Goal: Task Accomplishment & Management: Use online tool/utility

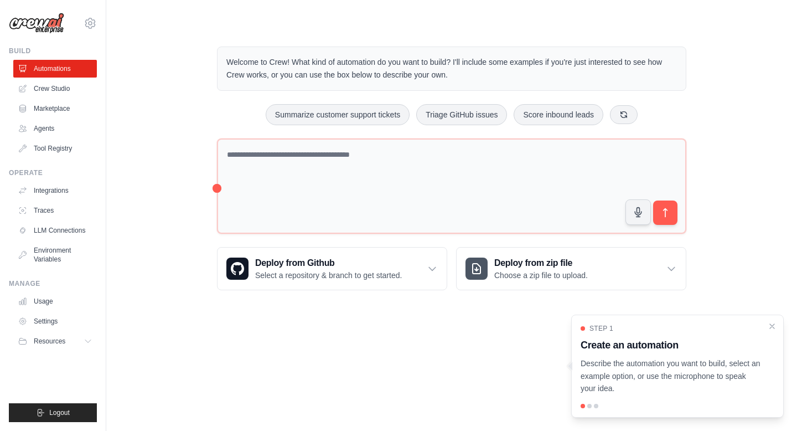
click at [448, 263] on div "Deploy from Github Select a repository & branch to get started. Connect GitHub …" at bounding box center [451, 268] width 469 height 43
click at [434, 271] on icon at bounding box center [432, 268] width 11 height 11
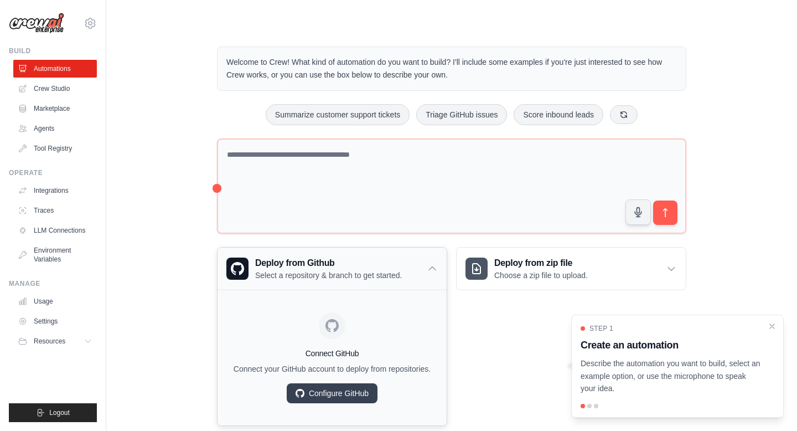
scroll to position [23, 0]
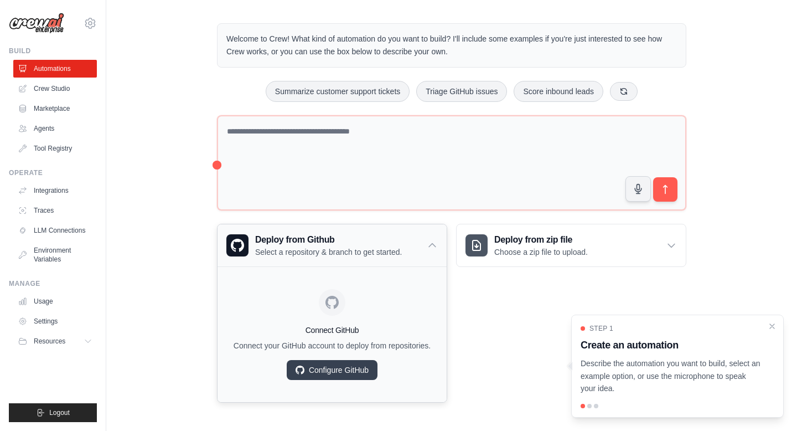
click at [434, 245] on icon at bounding box center [432, 245] width 11 height 11
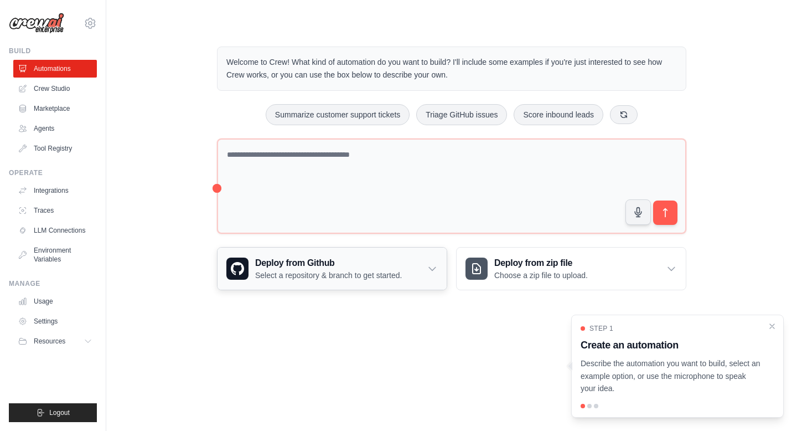
scroll to position [0, 0]
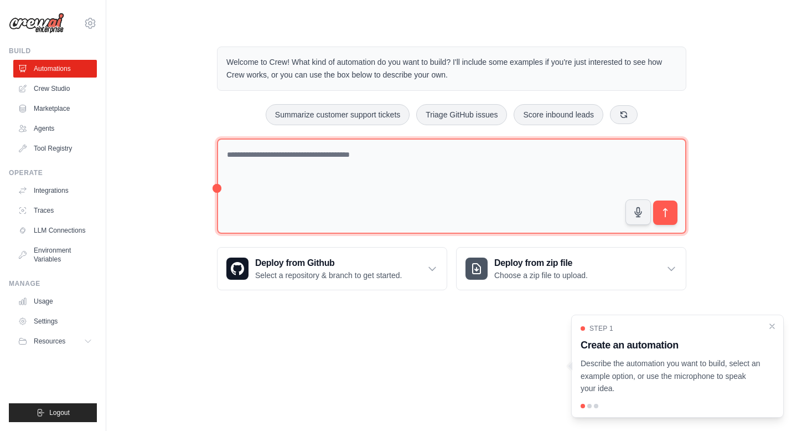
click at [320, 178] on textarea at bounding box center [451, 186] width 469 height 96
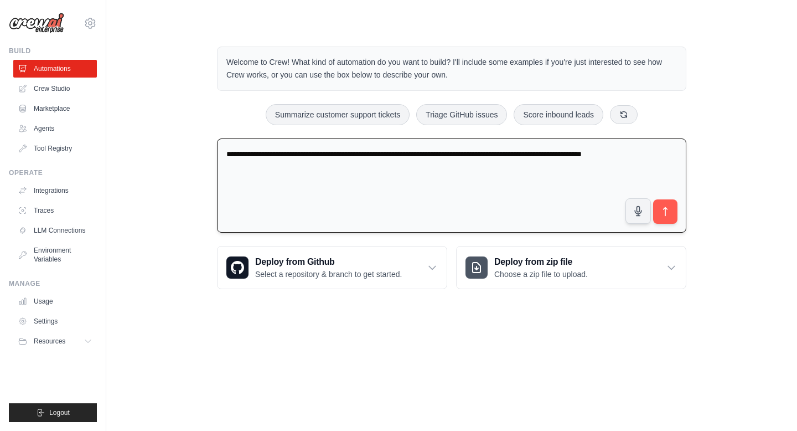
click at [664, 153] on textarea "**********" at bounding box center [451, 185] width 469 height 95
type textarea "**********"
click at [667, 206] on icon "submit" at bounding box center [666, 212] width 12 height 12
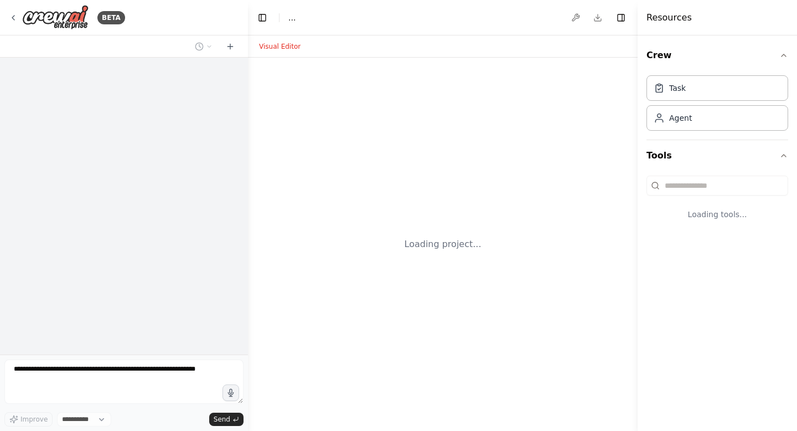
select select "****"
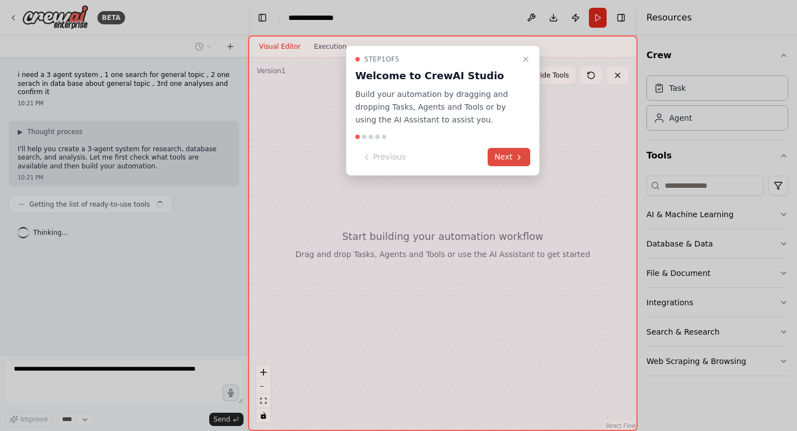
click at [507, 153] on button "Next" at bounding box center [509, 157] width 43 height 18
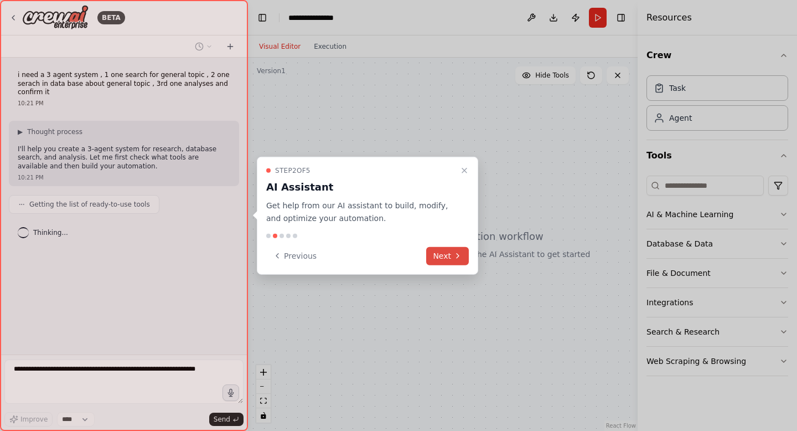
click at [452, 258] on button "Next" at bounding box center [447, 255] width 43 height 18
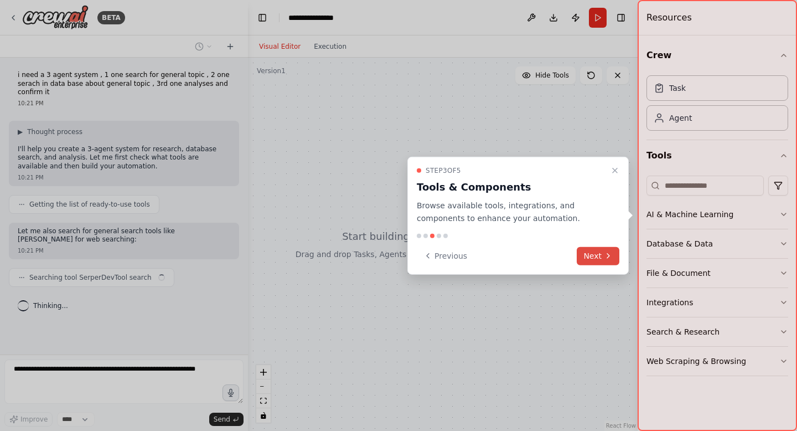
click at [616, 263] on button "Next" at bounding box center [598, 255] width 43 height 18
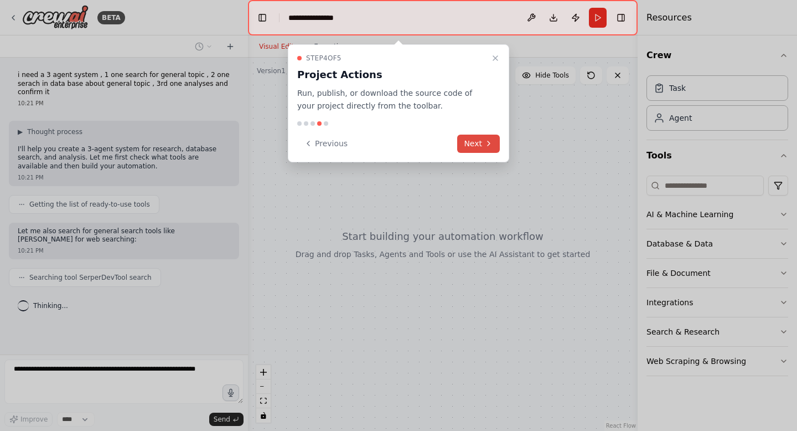
click at [475, 140] on button "Next" at bounding box center [478, 144] width 43 height 18
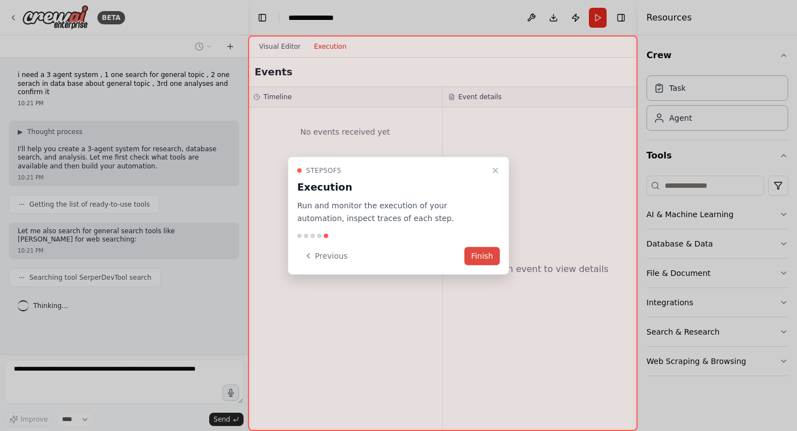
click at [490, 252] on button "Finish" at bounding box center [481, 255] width 35 height 18
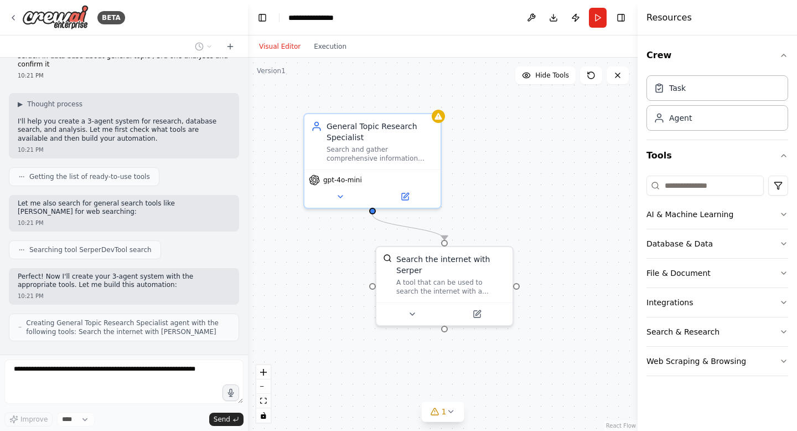
scroll to position [51, 0]
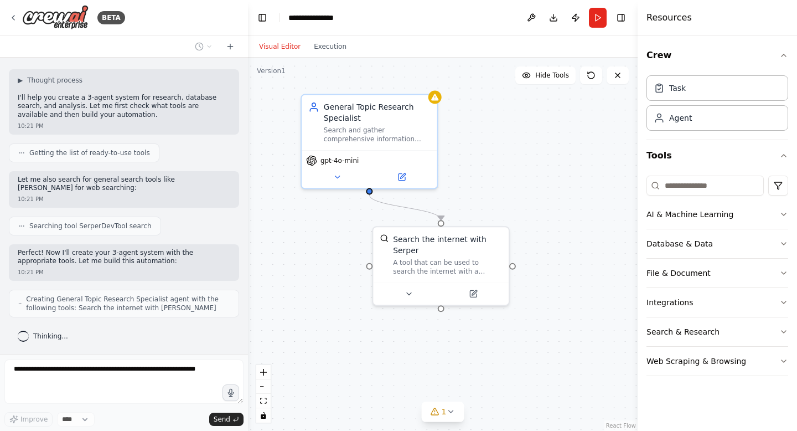
drag, startPoint x: 340, startPoint y: 251, endPoint x: 333, endPoint y: 230, distance: 21.7
click at [333, 230] on div ".deletable-edge-delete-btn { width: 20px; height: 20px; border: 0px solid #ffff…" at bounding box center [443, 244] width 390 height 373
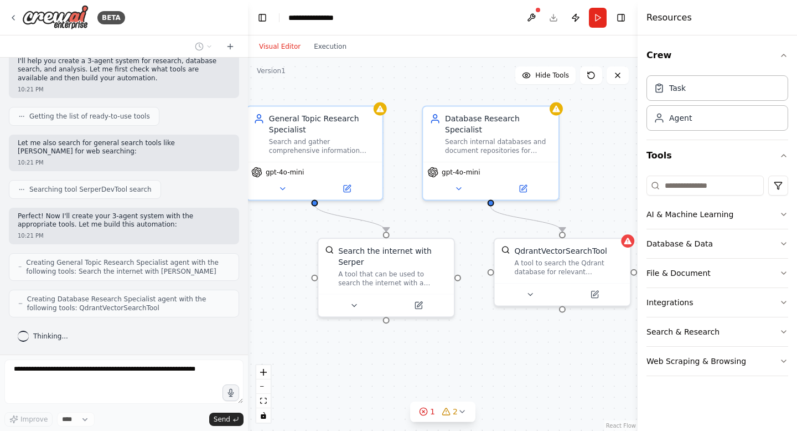
drag, startPoint x: 476, startPoint y: 209, endPoint x: 421, endPoint y: 220, distance: 55.9
click at [421, 220] on div ".deletable-edge-delete-btn { width: 20px; height: 20px; border: 0px solid #ffff…" at bounding box center [443, 244] width 390 height 373
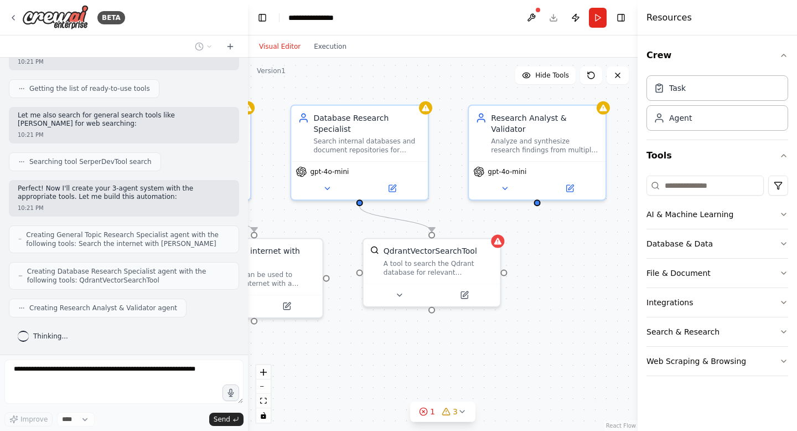
drag, startPoint x: 597, startPoint y: 202, endPoint x: 478, endPoint y: 202, distance: 119.0
click at [478, 202] on div ".deletable-edge-delete-btn { width: 20px; height: 20px; border: 0px solid #ffff…" at bounding box center [443, 244] width 390 height 373
click at [684, 219] on button "AI & Machine Learning" at bounding box center [718, 214] width 142 height 29
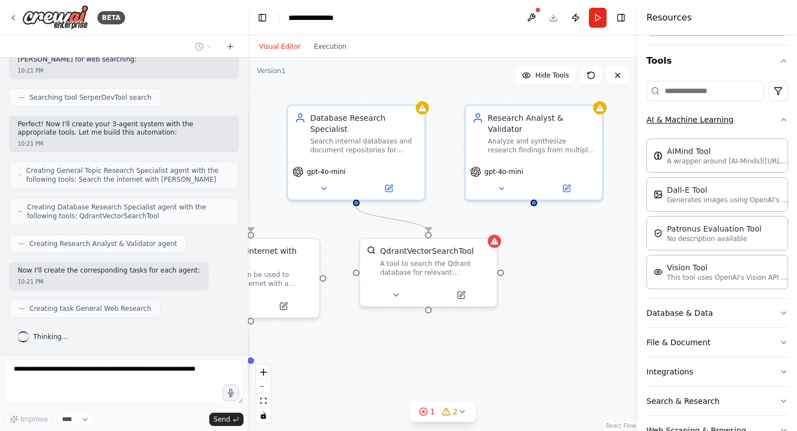
scroll to position [208, 0]
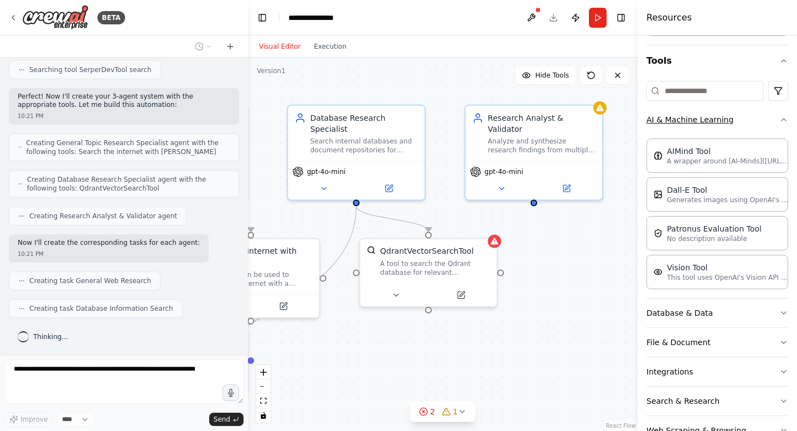
click at [785, 125] on button "AI & Machine Learning" at bounding box center [718, 119] width 142 height 29
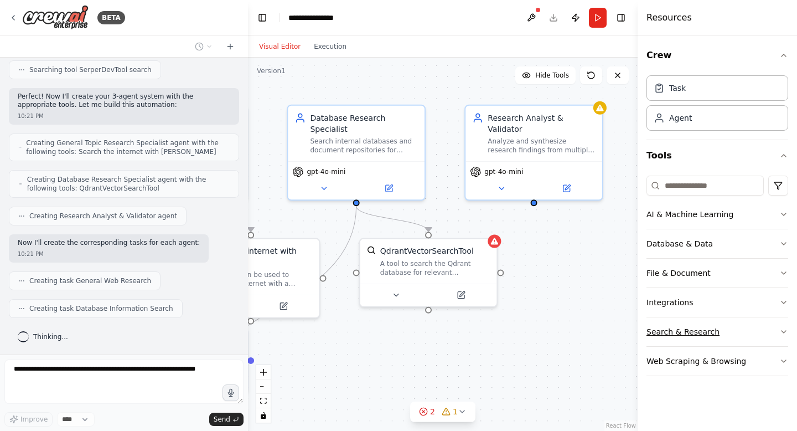
click at [713, 332] on button "Search & Research" at bounding box center [718, 331] width 142 height 29
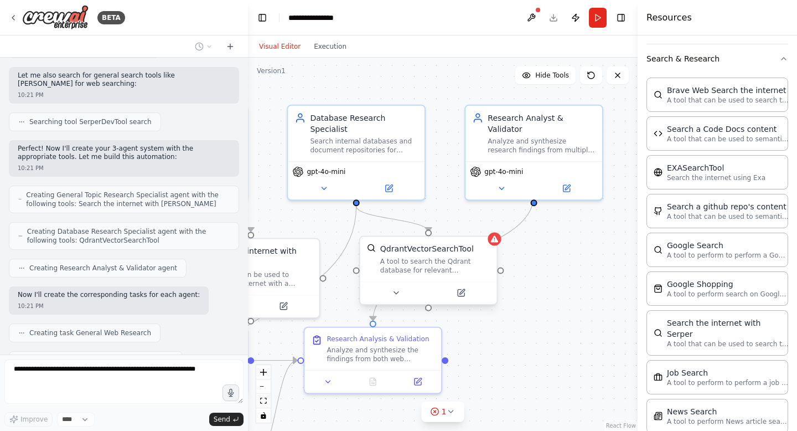
scroll to position [300, 0]
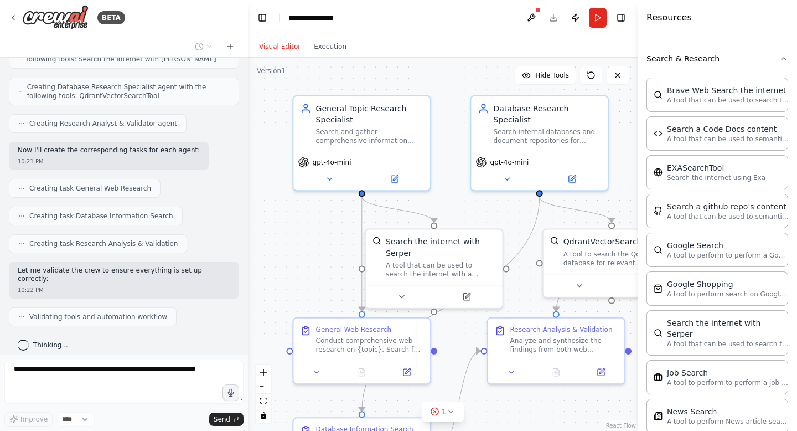
drag, startPoint x: 298, startPoint y: 219, endPoint x: 446, endPoint y: 208, distance: 148.2
click at [446, 208] on div ".deletable-edge-delete-btn { width: 20px; height: 20px; border: 0px solid #ffff…" at bounding box center [443, 244] width 390 height 373
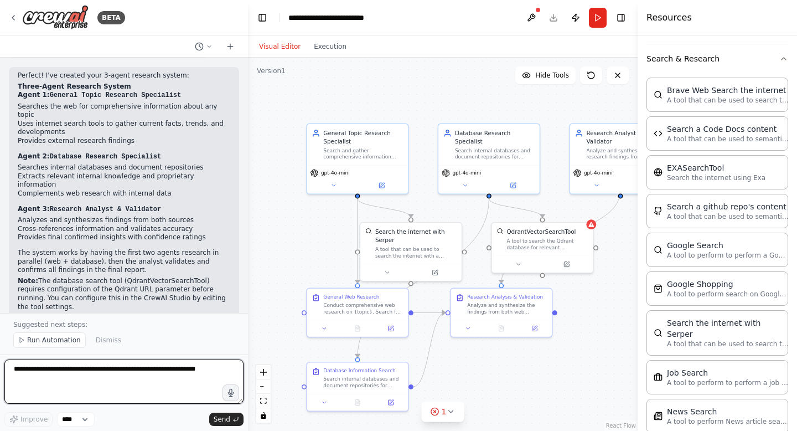
scroll to position [643, 0]
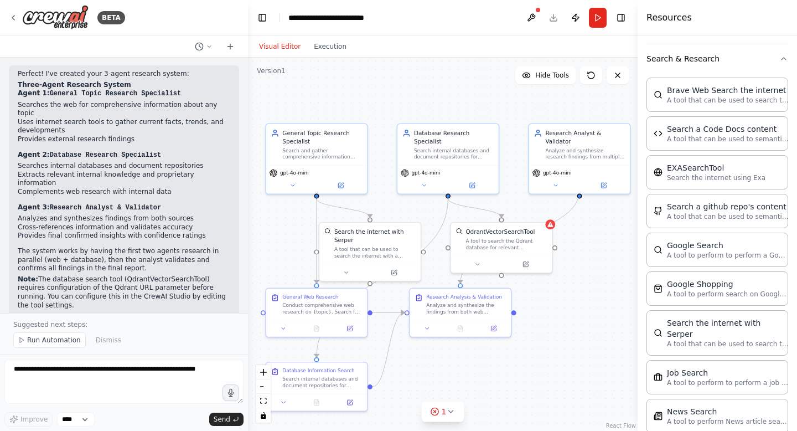
drag, startPoint x: 422, startPoint y: 87, endPoint x: 379, endPoint y: 87, distance: 42.6
click at [379, 87] on div ".deletable-edge-delete-btn { width: 20px; height: 20px; border: 0px solid #ffff…" at bounding box center [443, 244] width 390 height 373
click at [551, 223] on icon at bounding box center [548, 222] width 7 height 7
click at [581, 249] on div ".deletable-edge-delete-btn { width: 20px; height: 20px; border: 0px solid #ffff…" at bounding box center [443, 244] width 390 height 373
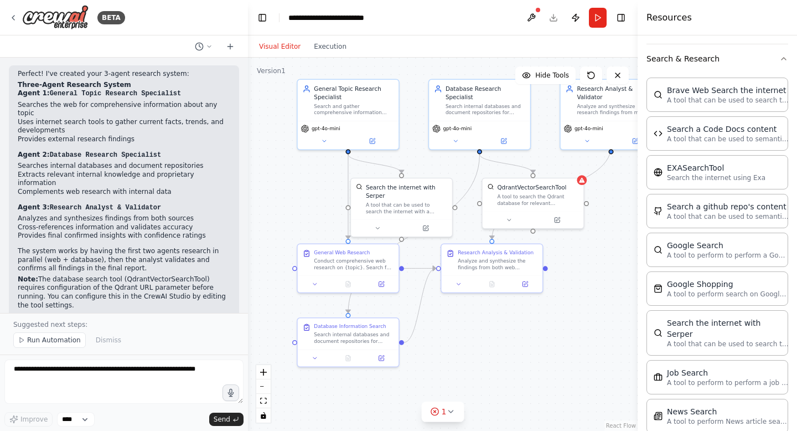
drag, startPoint x: 537, startPoint y: 306, endPoint x: 571, endPoint y: 262, distance: 54.9
click at [571, 262] on div ".deletable-edge-delete-btn { width: 20px; height: 20px; border: 0px solid #ffff…" at bounding box center [443, 244] width 390 height 373
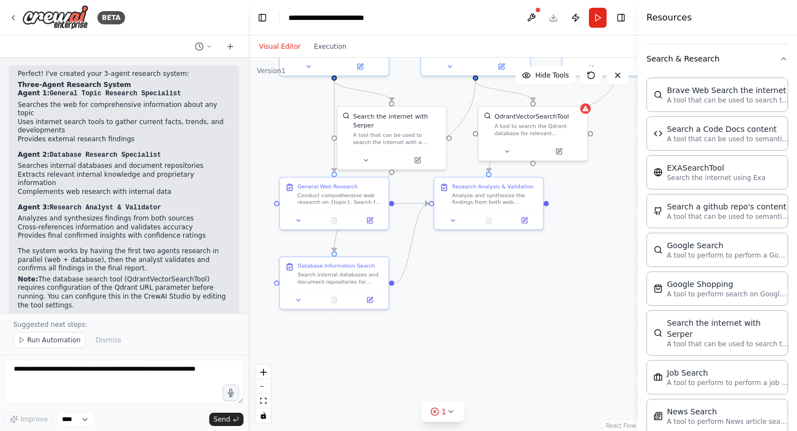
drag, startPoint x: 480, startPoint y: 340, endPoint x: 483, endPoint y: 276, distance: 64.8
click at [483, 276] on div ".deletable-edge-delete-btn { width: 20px; height: 20px; border: 0px solid #ffff…" at bounding box center [443, 244] width 390 height 373
drag, startPoint x: 356, startPoint y: 199, endPoint x: 349, endPoint y: 211, distance: 13.4
click at [349, 211] on div "Conduct comprehensive web research on {topic}. Search for current information, …" at bounding box center [332, 206] width 86 height 14
click at [392, 173] on div at bounding box center [392, 171] width 6 height 6
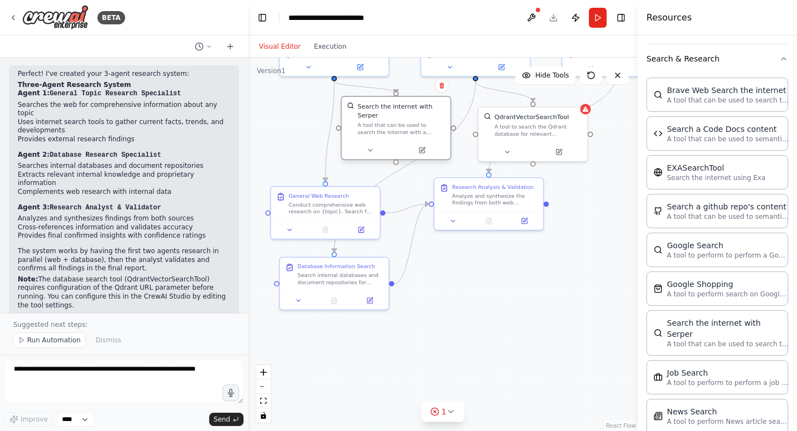
drag, startPoint x: 414, startPoint y: 127, endPoint x: 419, endPoint y: 123, distance: 6.3
click at [419, 123] on div "Search the internet with Serper A tool that can be used to search the internet …" at bounding box center [401, 119] width 87 height 34
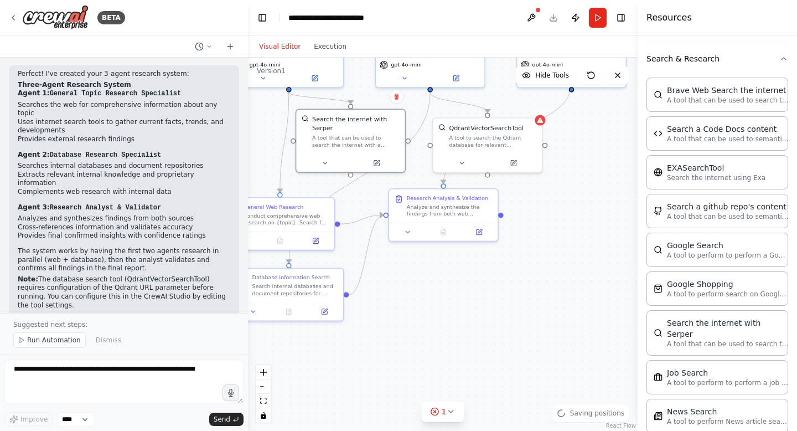
drag, startPoint x: 539, startPoint y: 251, endPoint x: 509, endPoint y: 262, distance: 32.4
click at [509, 262] on div ".deletable-edge-delete-btn { width: 20px; height: 20px; border: 0px solid #ffff…" at bounding box center [443, 244] width 390 height 373
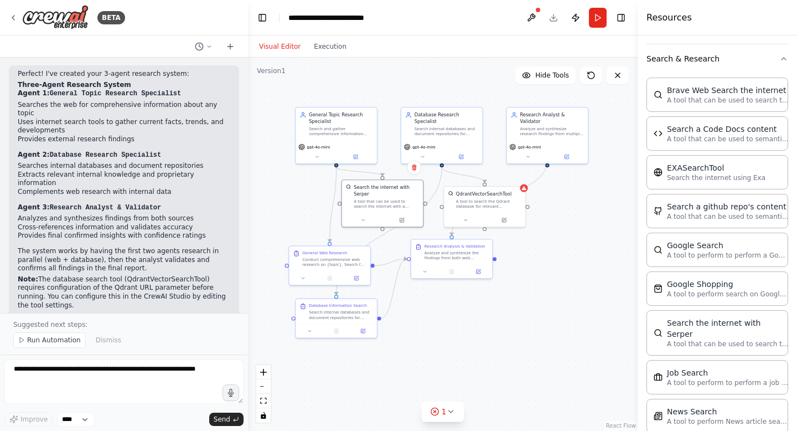
drag, startPoint x: 557, startPoint y: 235, endPoint x: 538, endPoint y: 266, distance: 36.3
click at [538, 266] on div ".deletable-edge-delete-btn { width: 20px; height: 20px; border: 0px solid #ffff…" at bounding box center [443, 244] width 390 height 373
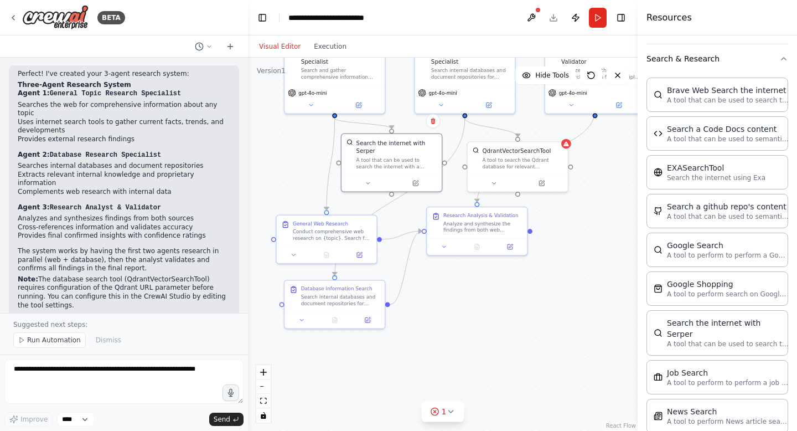
drag, startPoint x: 500, startPoint y: 301, endPoint x: 545, endPoint y: 275, distance: 51.6
click at [545, 275] on div ".deletable-edge-delete-btn { width: 20px; height: 20px; border: 0px solid #ffff…" at bounding box center [443, 244] width 390 height 373
click at [49, 340] on span "Run Automation" at bounding box center [54, 339] width 54 height 9
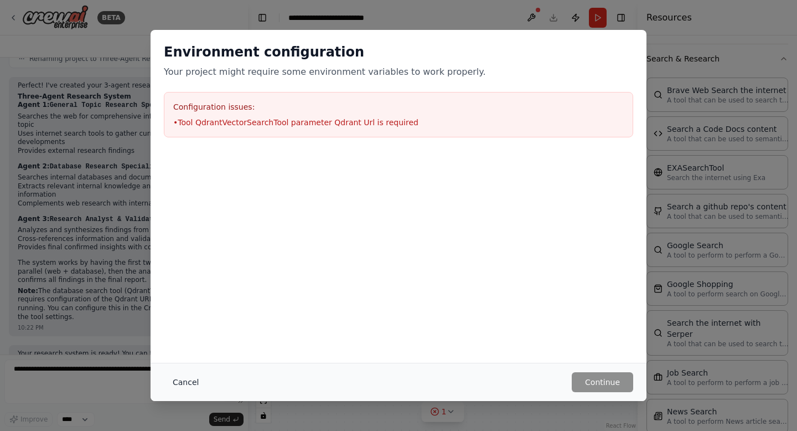
click at [191, 382] on button "Cancel" at bounding box center [186, 382] width 44 height 20
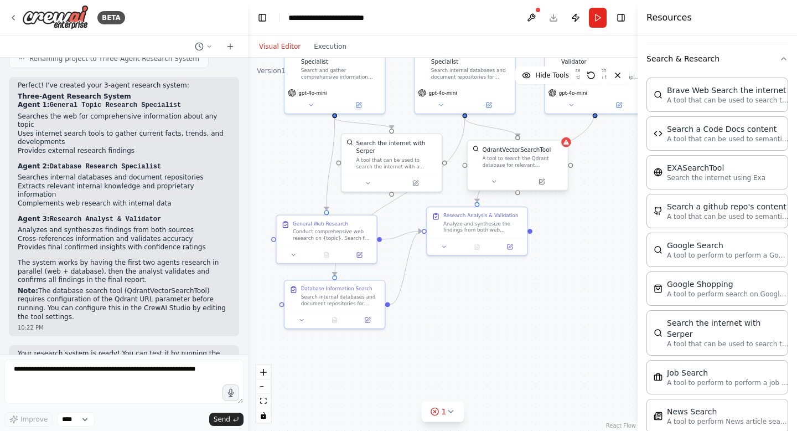
click at [517, 162] on div "A tool to search the Qdrant database for relevant information on internal docum…" at bounding box center [522, 161] width 81 height 13
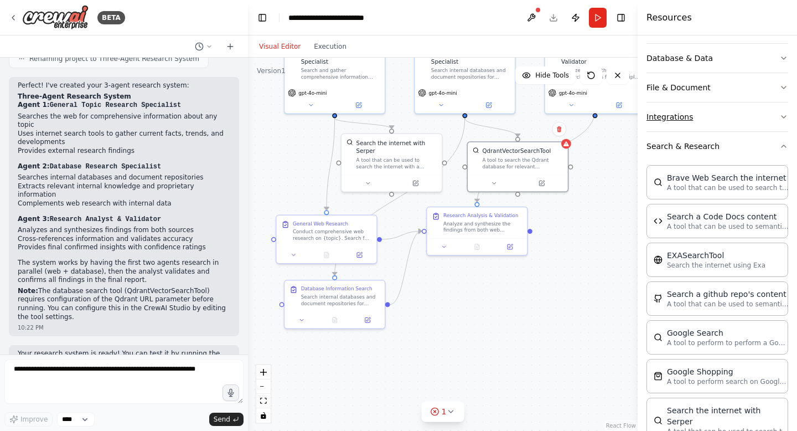
scroll to position [141, 0]
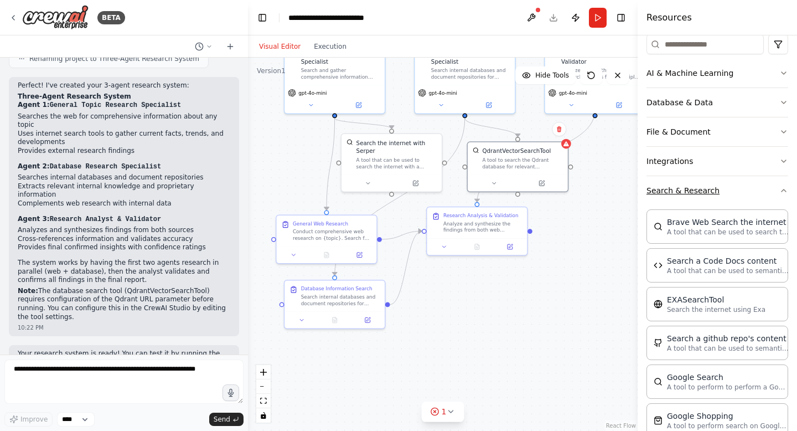
click at [678, 193] on button "Search & Research" at bounding box center [718, 190] width 142 height 29
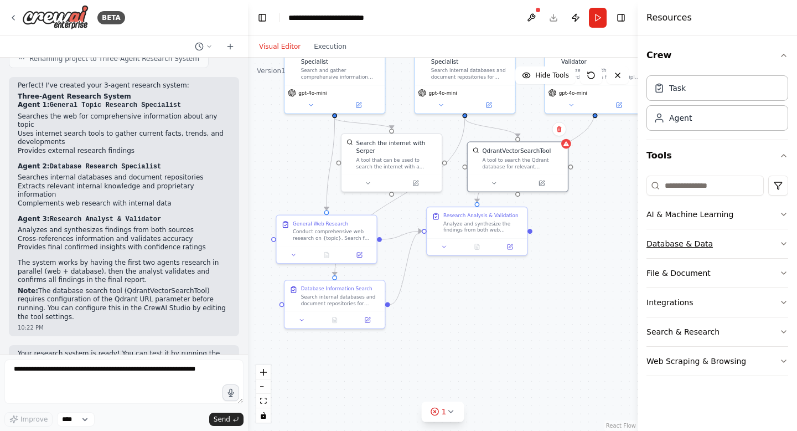
click at [697, 248] on button "Database & Data" at bounding box center [718, 243] width 142 height 29
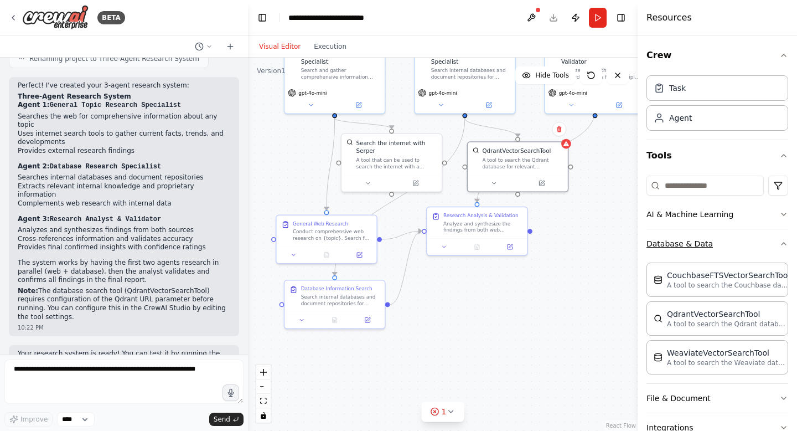
click at [695, 241] on button "Database & Data" at bounding box center [718, 243] width 142 height 29
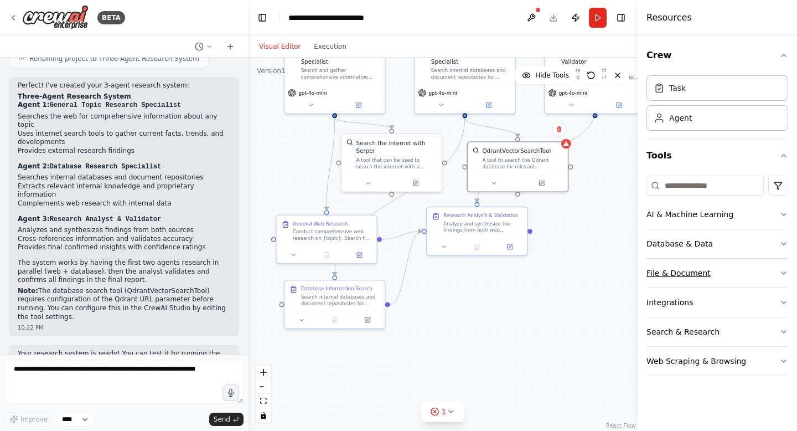
click at [681, 274] on button "File & Document" at bounding box center [718, 272] width 142 height 29
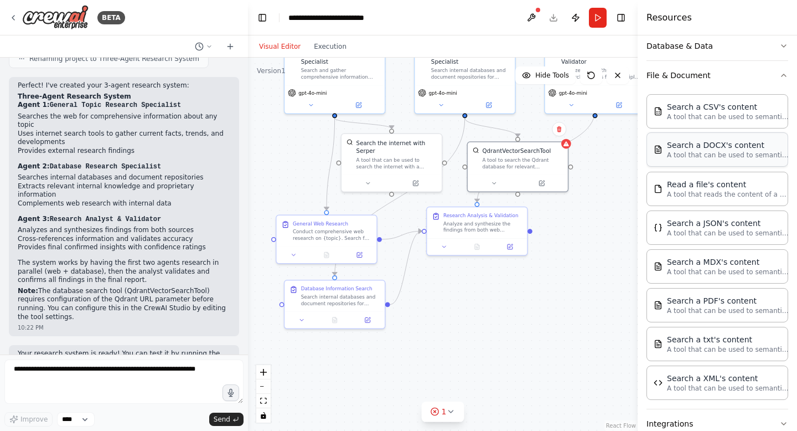
scroll to position [241, 0]
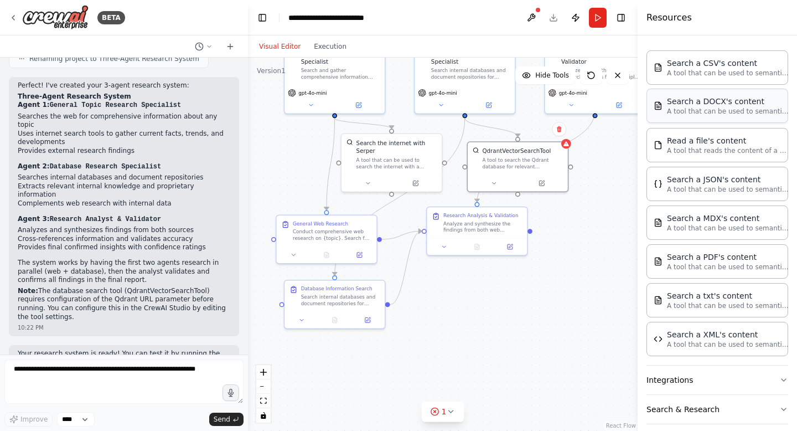
click at [687, 267] on p "A tool that can be used to semantic search a query from a PDF's content." at bounding box center [728, 266] width 122 height 9
click at [686, 267] on p "A tool that can be used to semantic search a query from a PDF's content." at bounding box center [728, 266] width 122 height 9
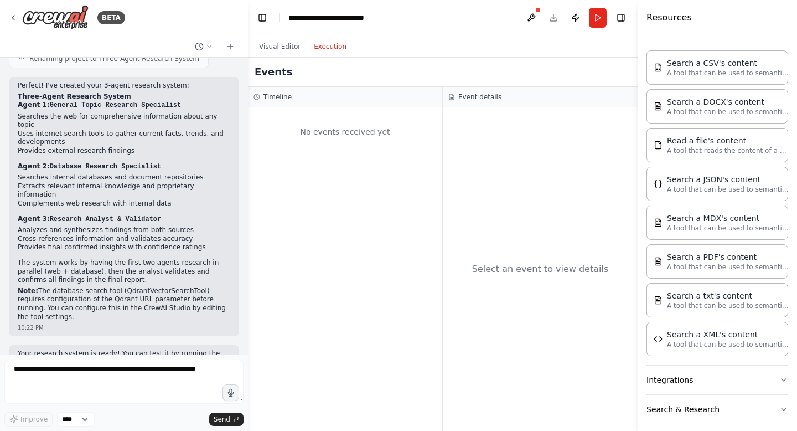
click at [328, 51] on button "Execution" at bounding box center [330, 46] width 46 height 13
click at [306, 128] on div "No events received yet" at bounding box center [345, 132] width 183 height 38
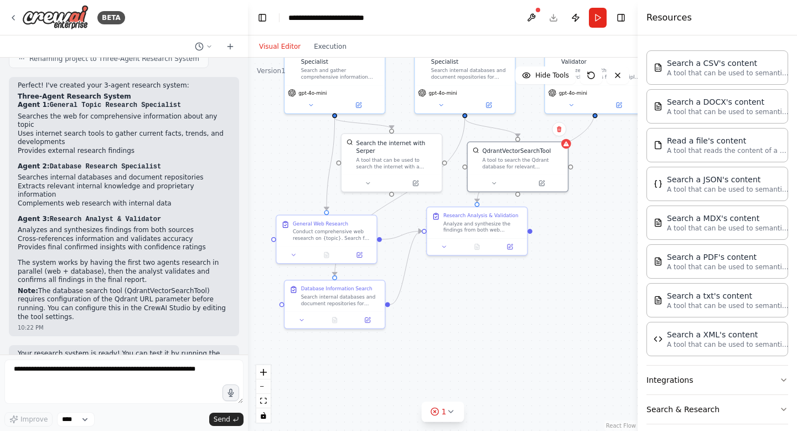
click at [281, 42] on button "Visual Editor" at bounding box center [279, 46] width 55 height 13
